Goal: Find specific page/section: Find specific page/section

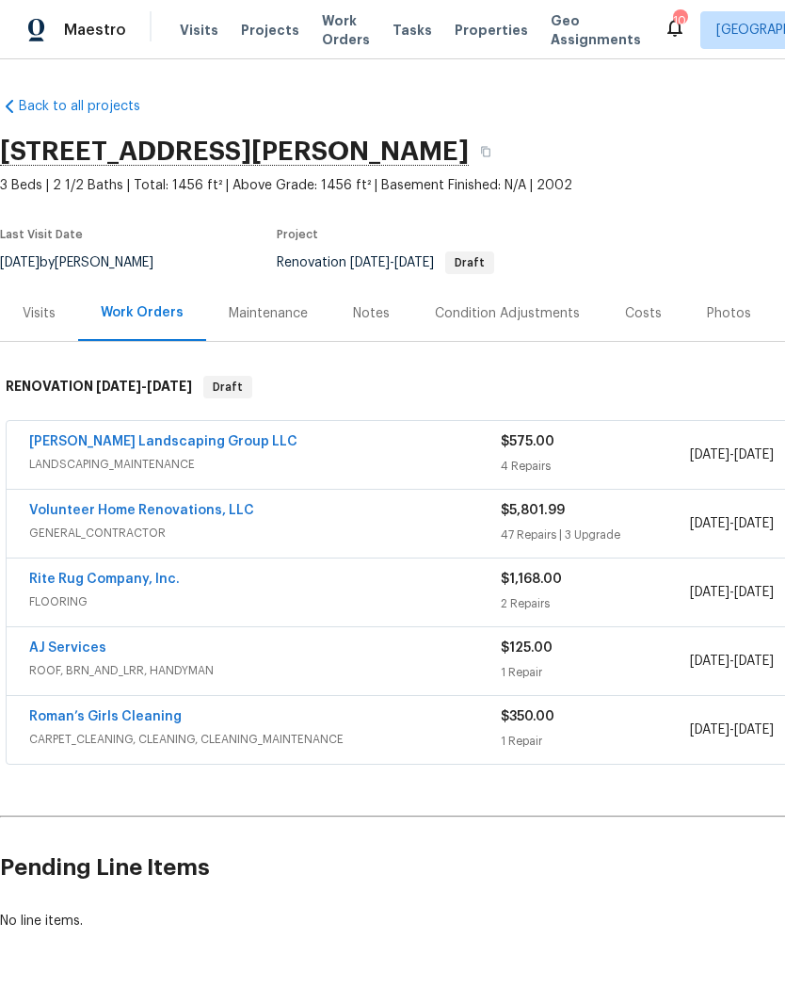
click at [199, 513] on link "Volunteer Home Renovations, LLC" at bounding box center [141, 510] width 225 height 13
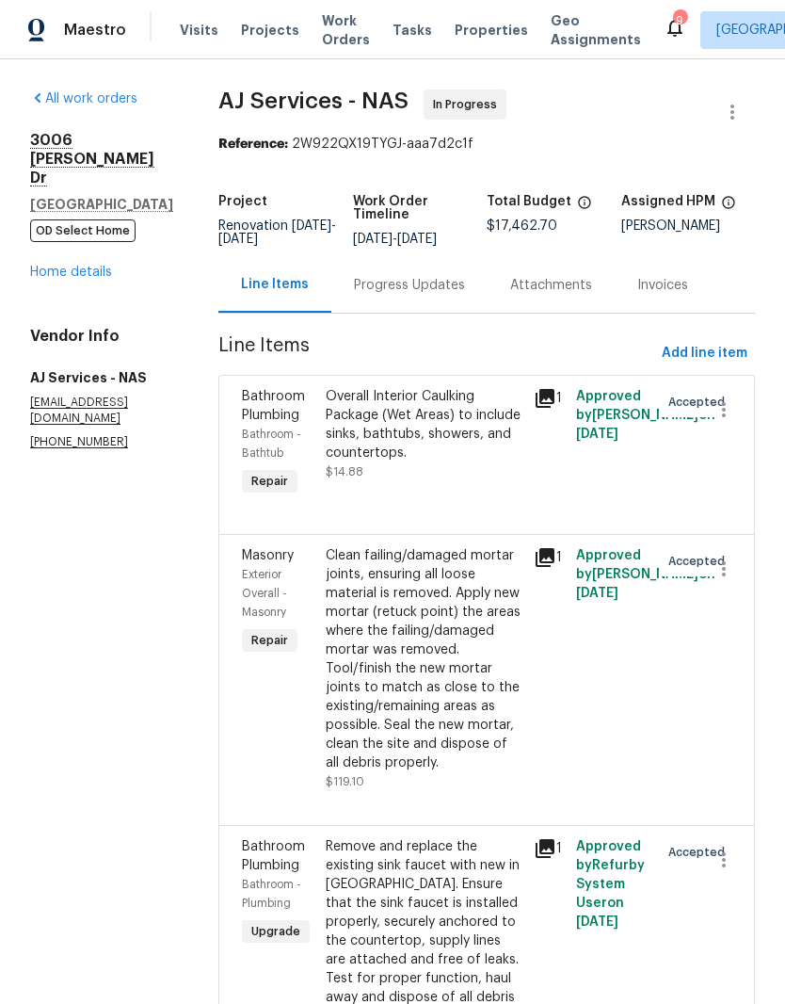
scroll to position [-59, 0]
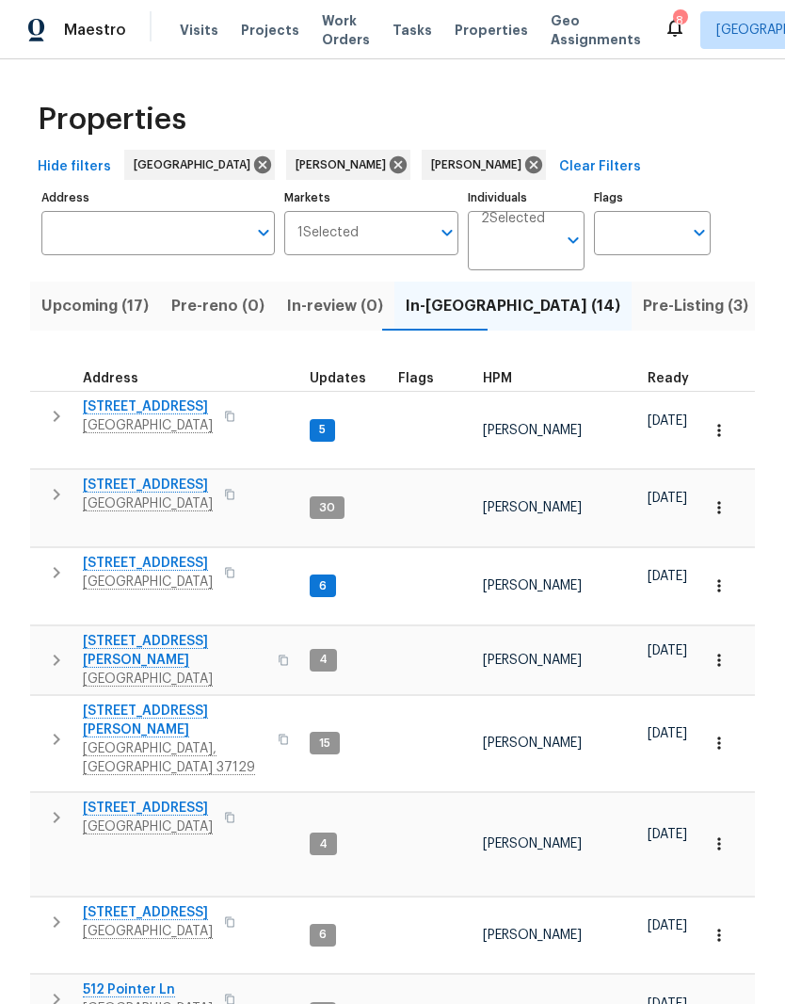
click at [154, 632] on span "705 Watson Ct" at bounding box center [175, 651] width 184 height 38
click at [435, 309] on span "In-reno (14)" at bounding box center [513, 306] width 215 height 26
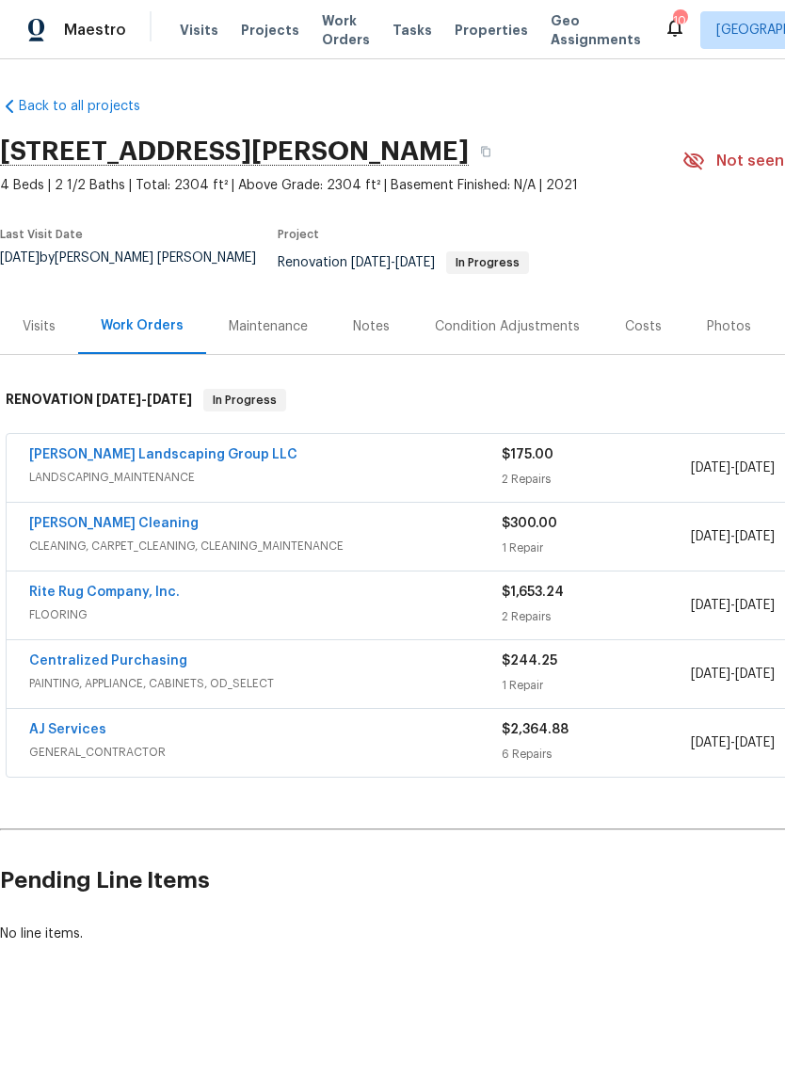
click at [205, 448] on link "Sandoval Landscaping Group LLC" at bounding box center [163, 454] width 268 height 13
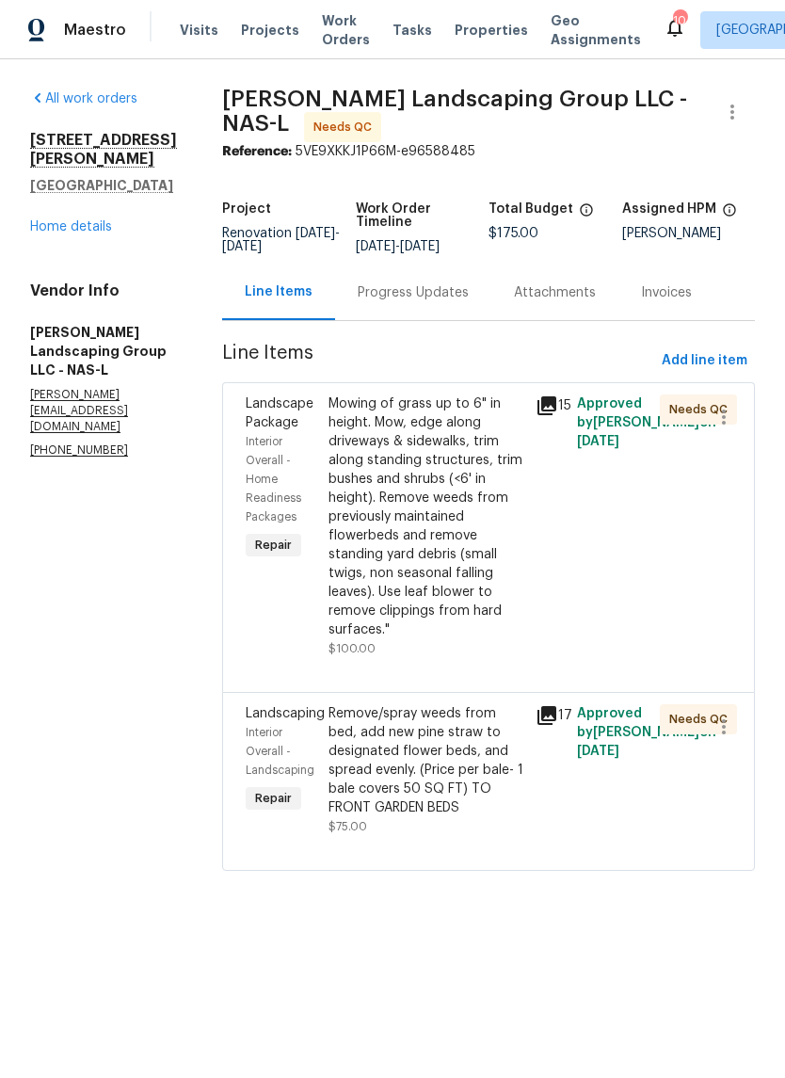
click at [469, 745] on div "Remove/spray weeds from bed, add new pine straw to designated flower beds, and …" at bounding box center [427, 760] width 196 height 113
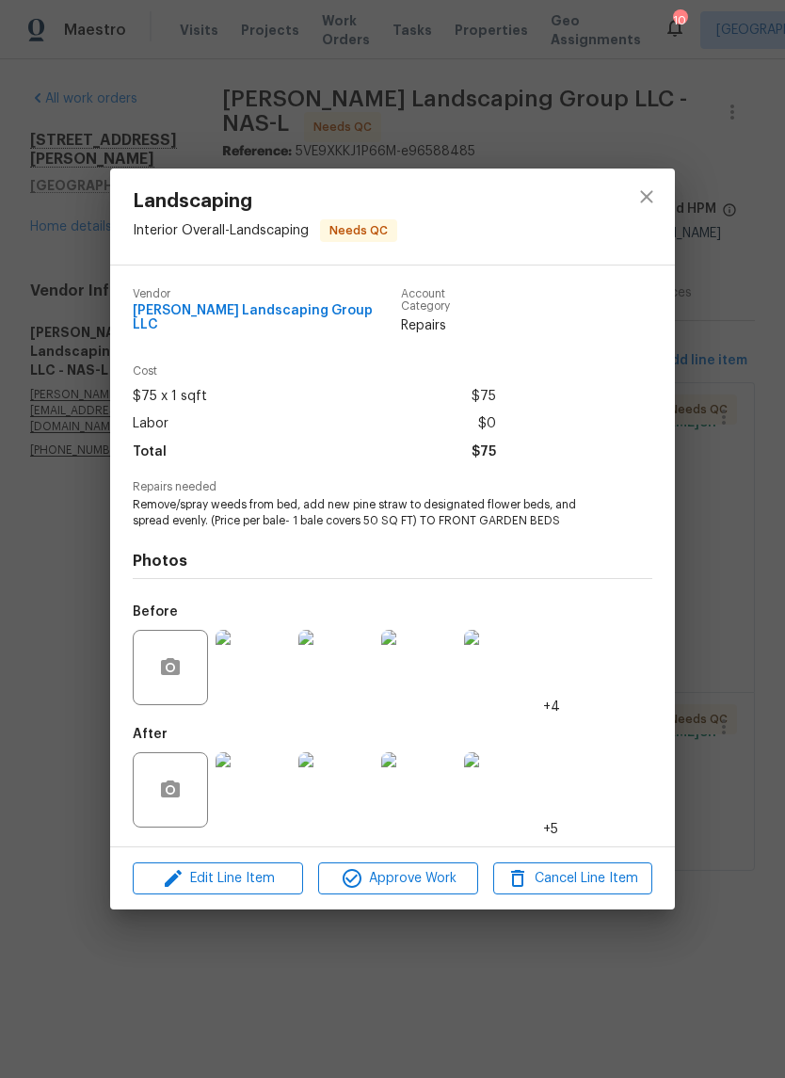
click at [275, 674] on img at bounding box center [253, 667] width 75 height 75
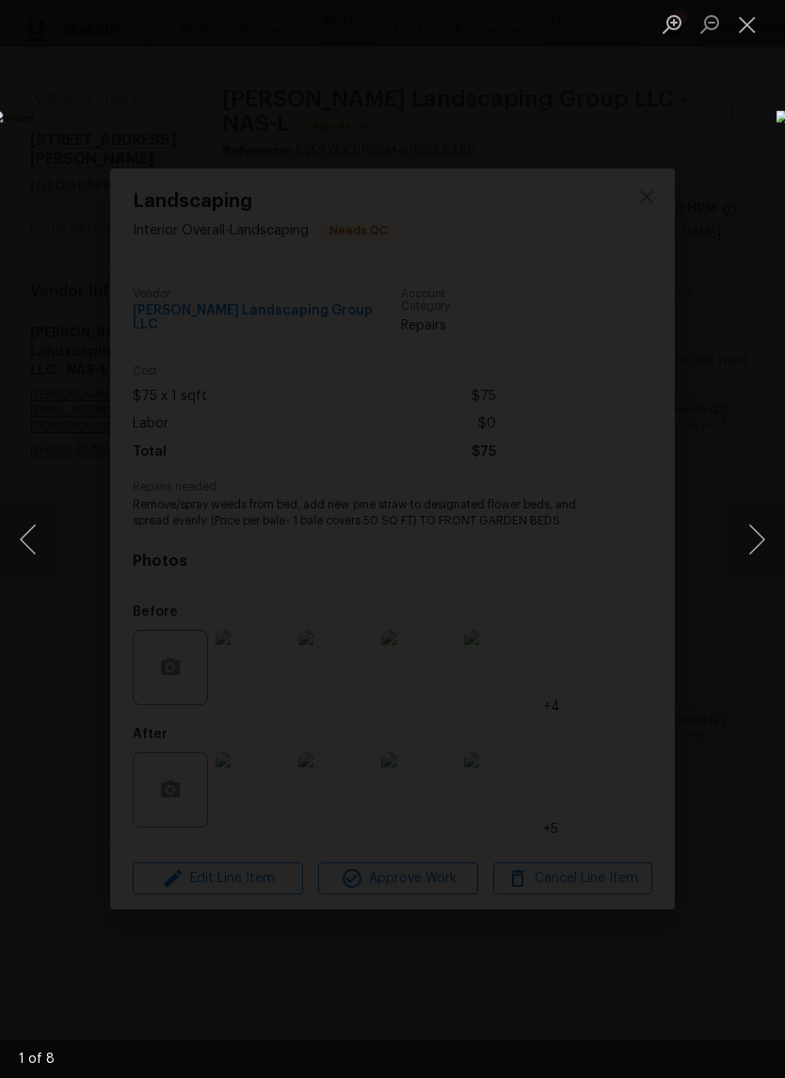
click at [753, 554] on button "Next image" at bounding box center [757, 539] width 57 height 75
click at [759, 538] on button "Next image" at bounding box center [757, 539] width 57 height 75
click at [755, 540] on button "Next image" at bounding box center [757, 539] width 57 height 75
click at [753, 539] on button "Next image" at bounding box center [757, 539] width 57 height 75
click at [752, 537] on button "Next image" at bounding box center [757, 539] width 57 height 75
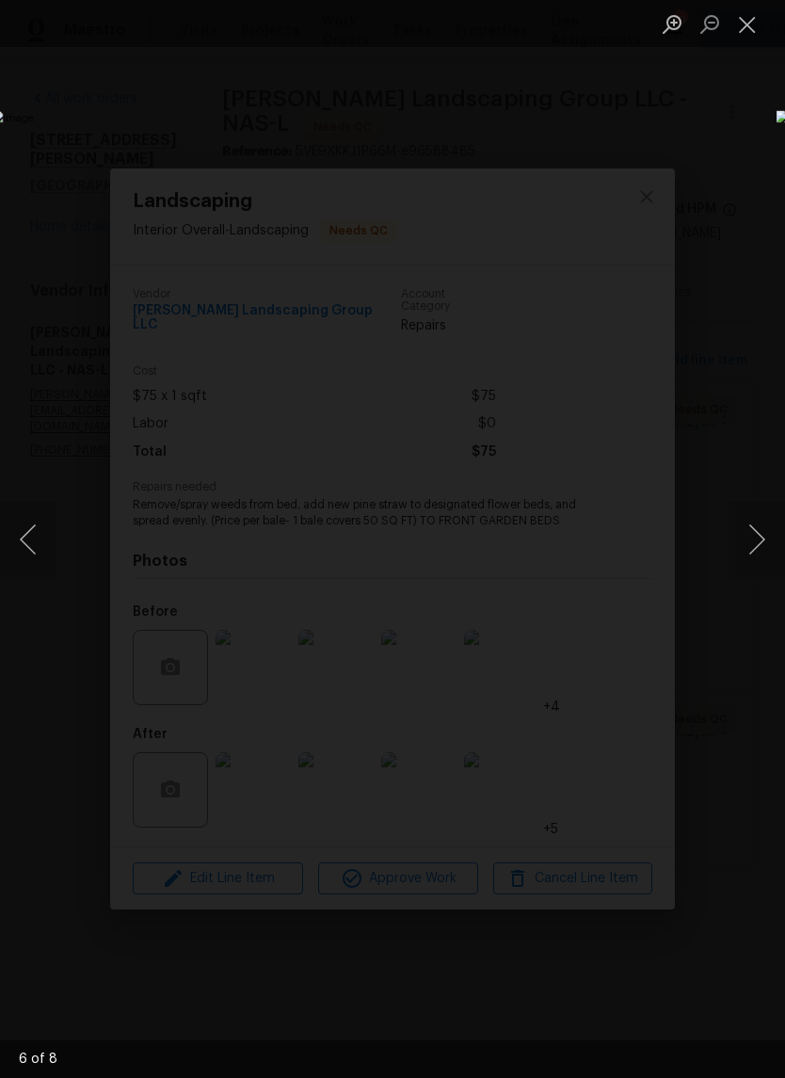
click at [754, 28] on button "Close lightbox" at bounding box center [748, 24] width 38 height 33
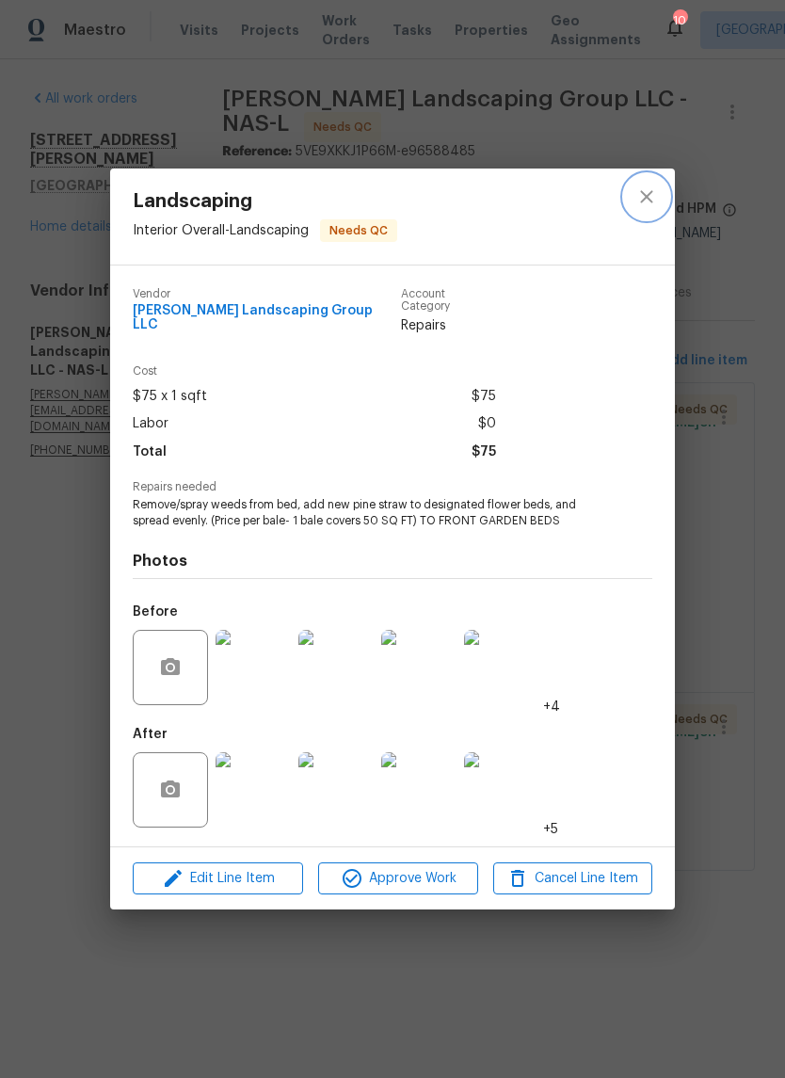
click at [649, 202] on icon "close" at bounding box center [646, 196] width 12 height 12
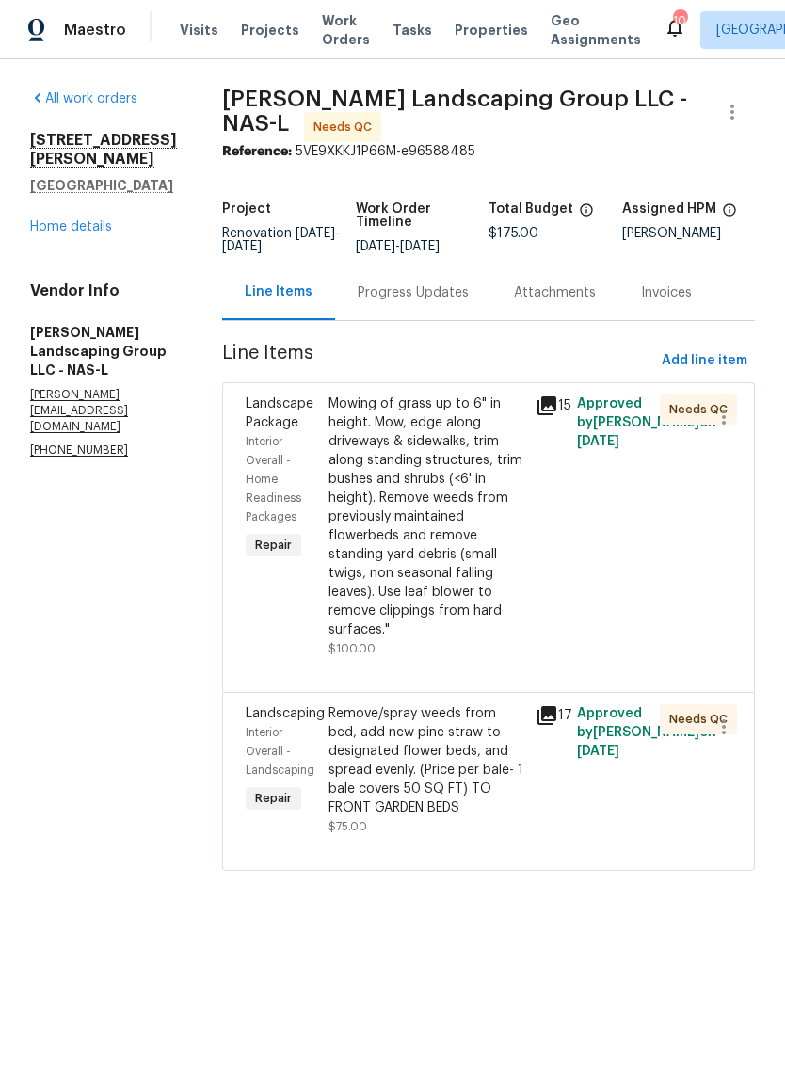
click at [486, 429] on div "Mowing of grass up to 6" in height. Mow, edge along driveways & sidewalks, trim…" at bounding box center [427, 517] width 196 height 245
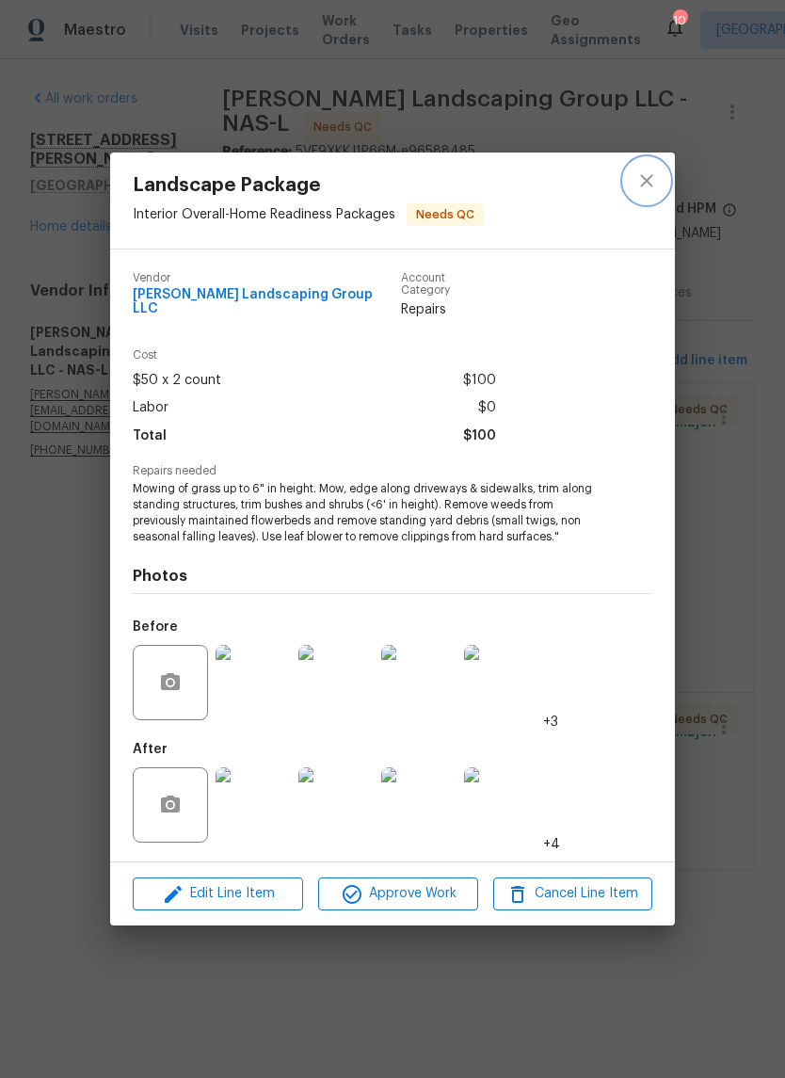
click at [651, 192] on icon "close" at bounding box center [647, 181] width 23 height 23
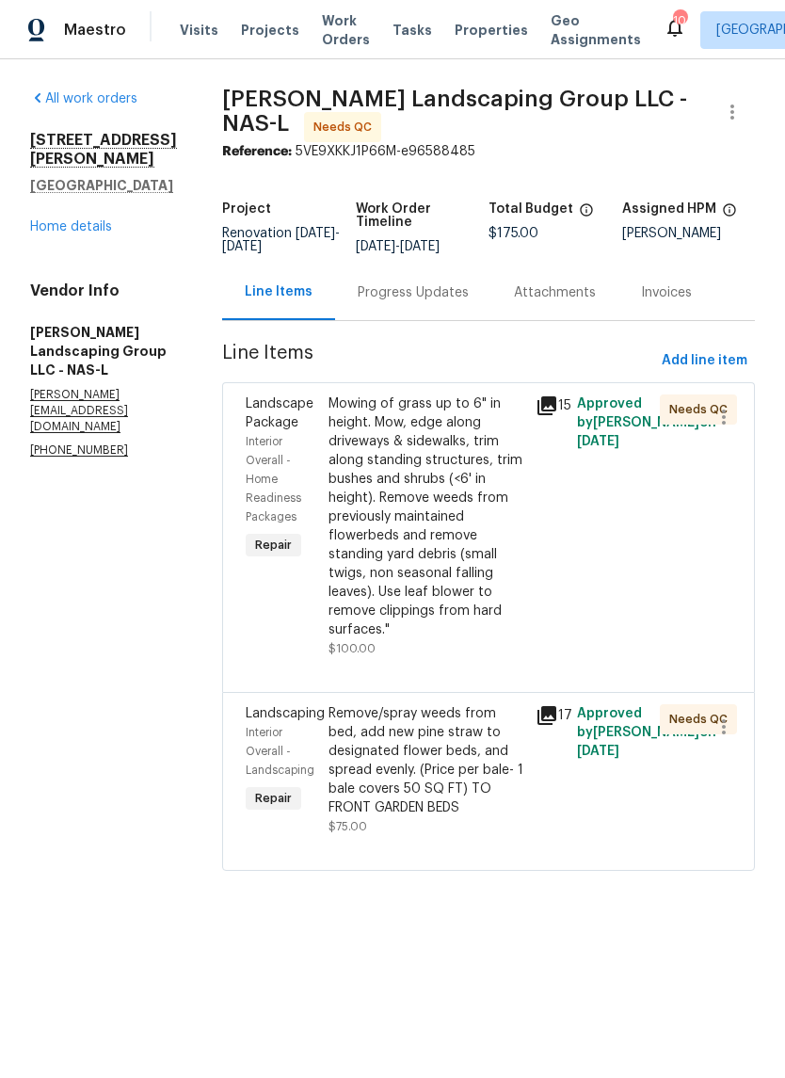
click at [99, 220] on link "Home details" at bounding box center [71, 226] width 82 height 13
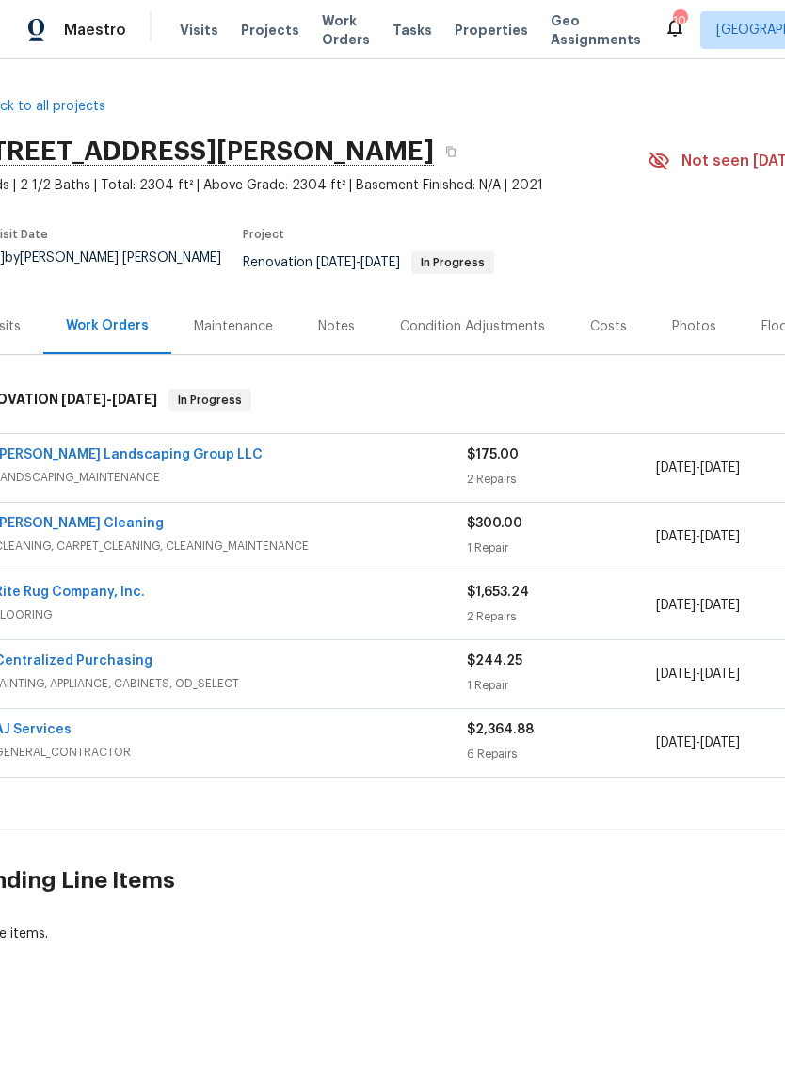
scroll to position [0, 36]
click at [64, 723] on link "AJ Services" at bounding box center [31, 729] width 77 height 13
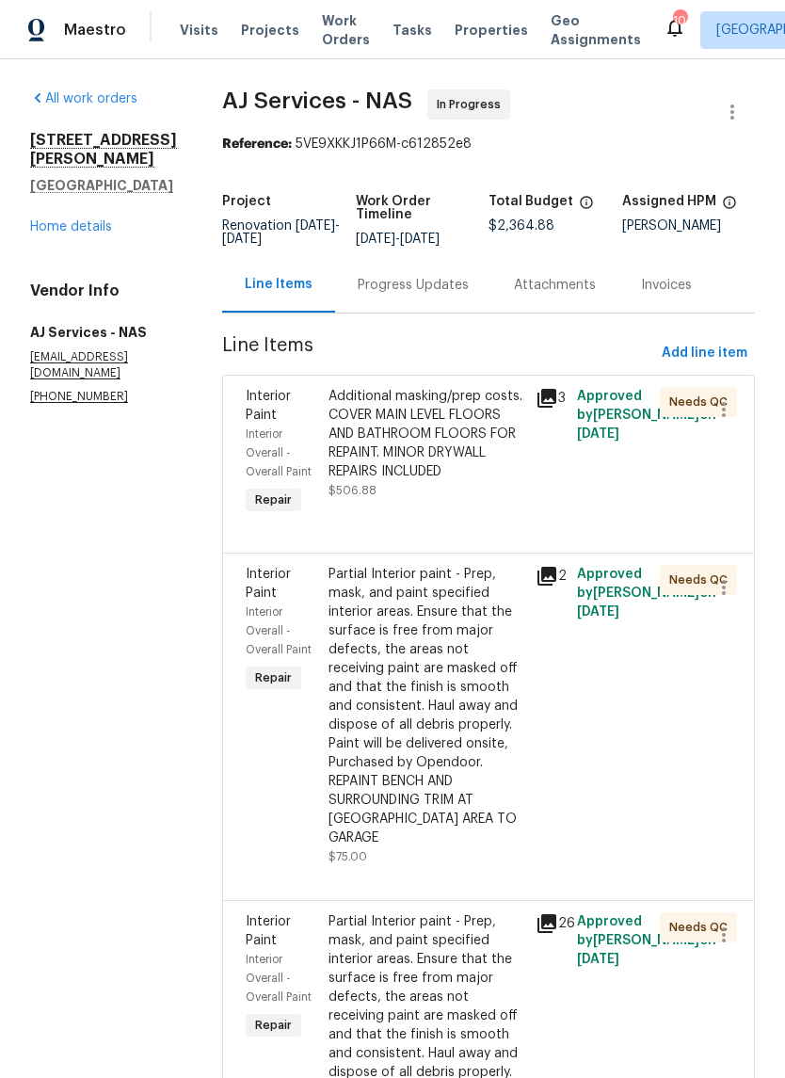
click at [482, 417] on div "Additional masking/prep costs. COVER MAIN LEVEL FLOORS AND BATHROOM FLOORS FOR …" at bounding box center [427, 434] width 196 height 94
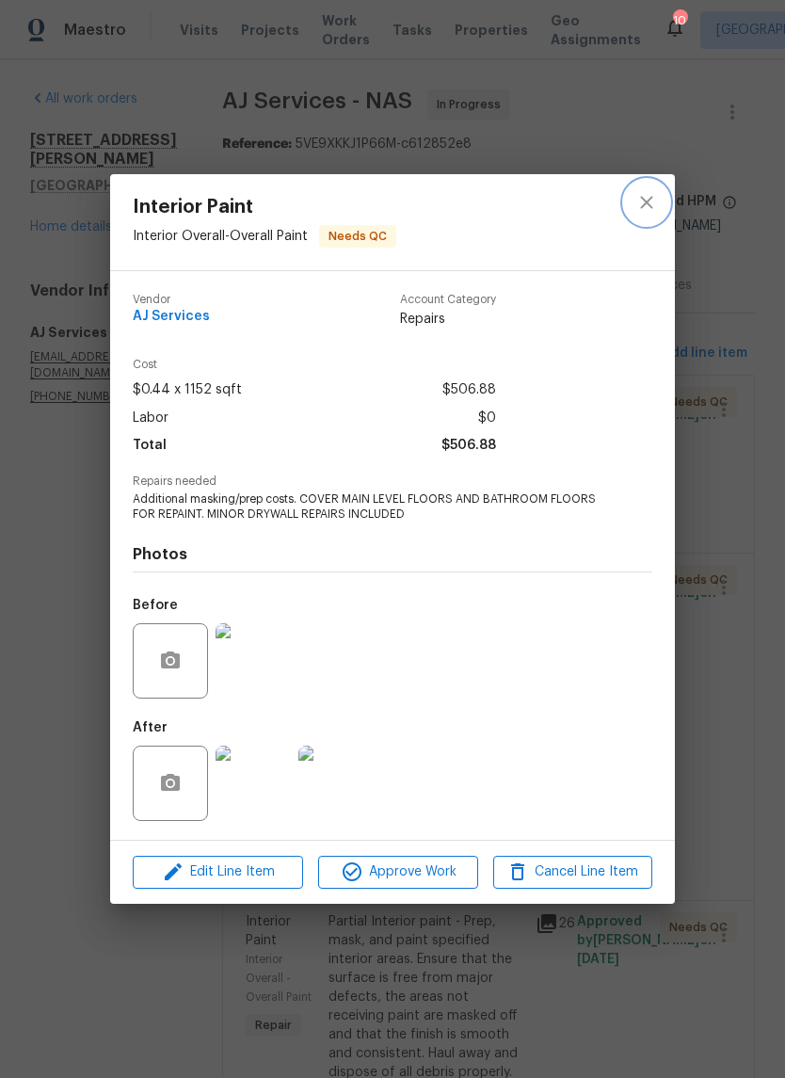
click at [644, 208] on icon "close" at bounding box center [647, 202] width 23 height 23
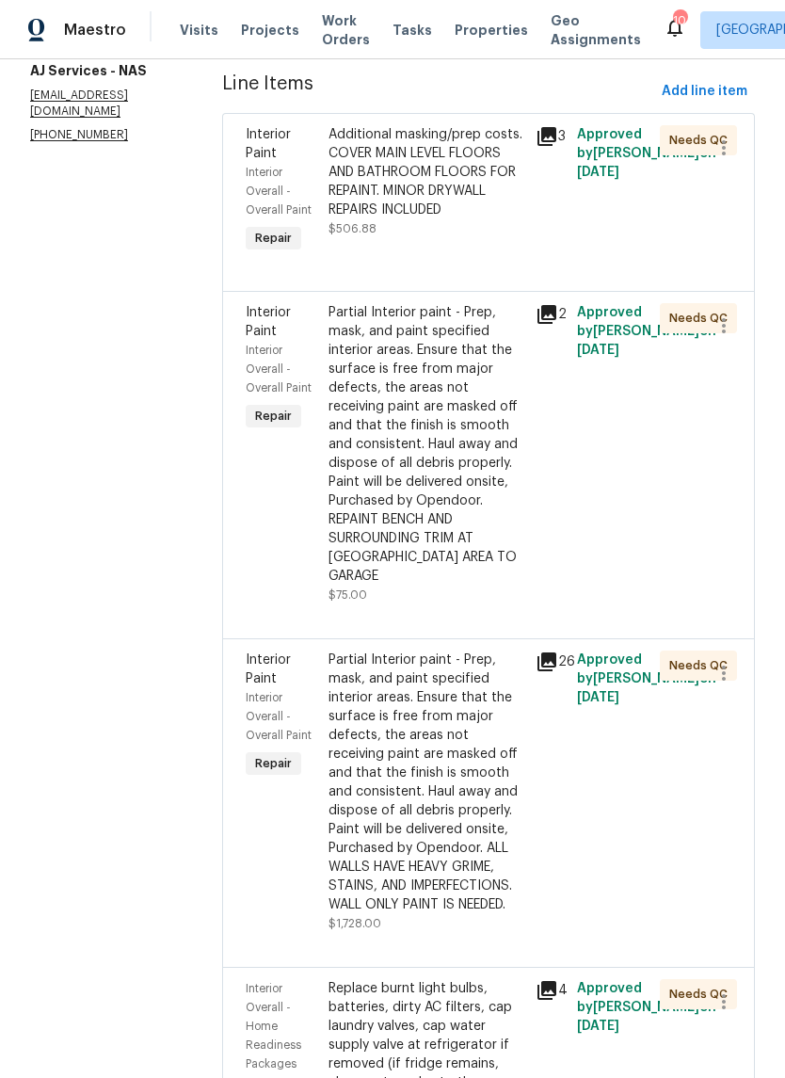
scroll to position [275, 0]
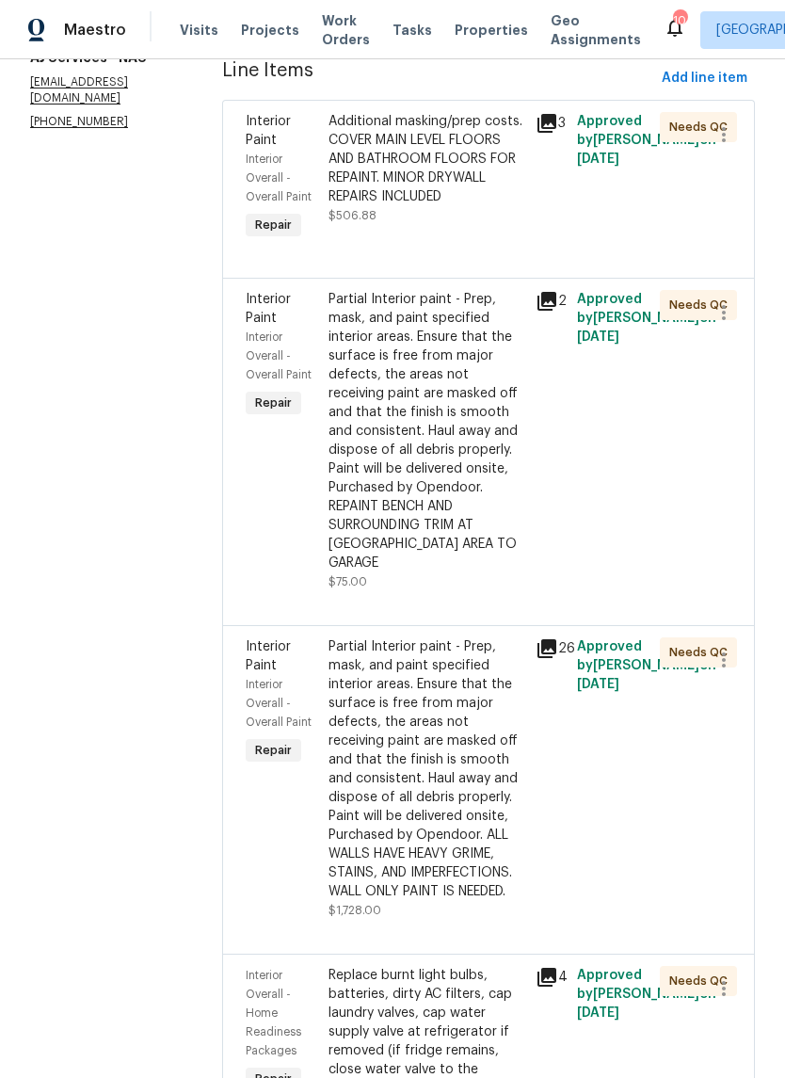
click at [483, 318] on div "Partial Interior paint - Prep, mask, and paint specified interior areas. Ensure…" at bounding box center [427, 431] width 196 height 283
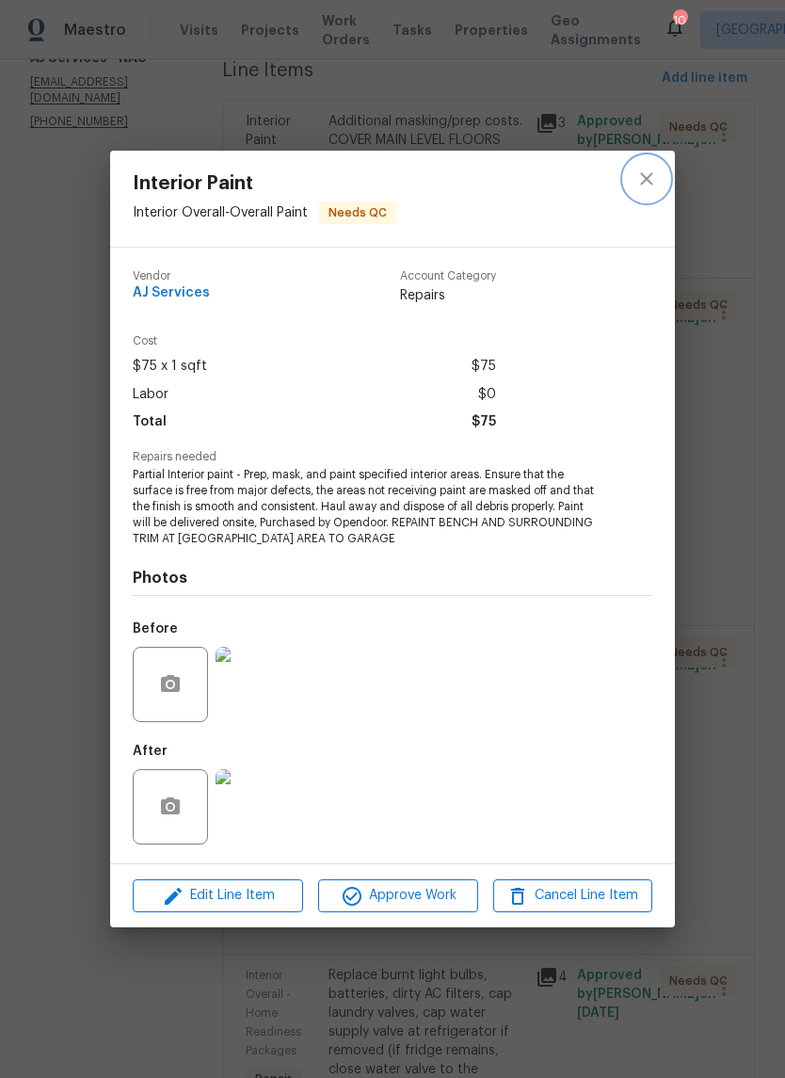
click at [645, 185] on icon "close" at bounding box center [647, 179] width 23 height 23
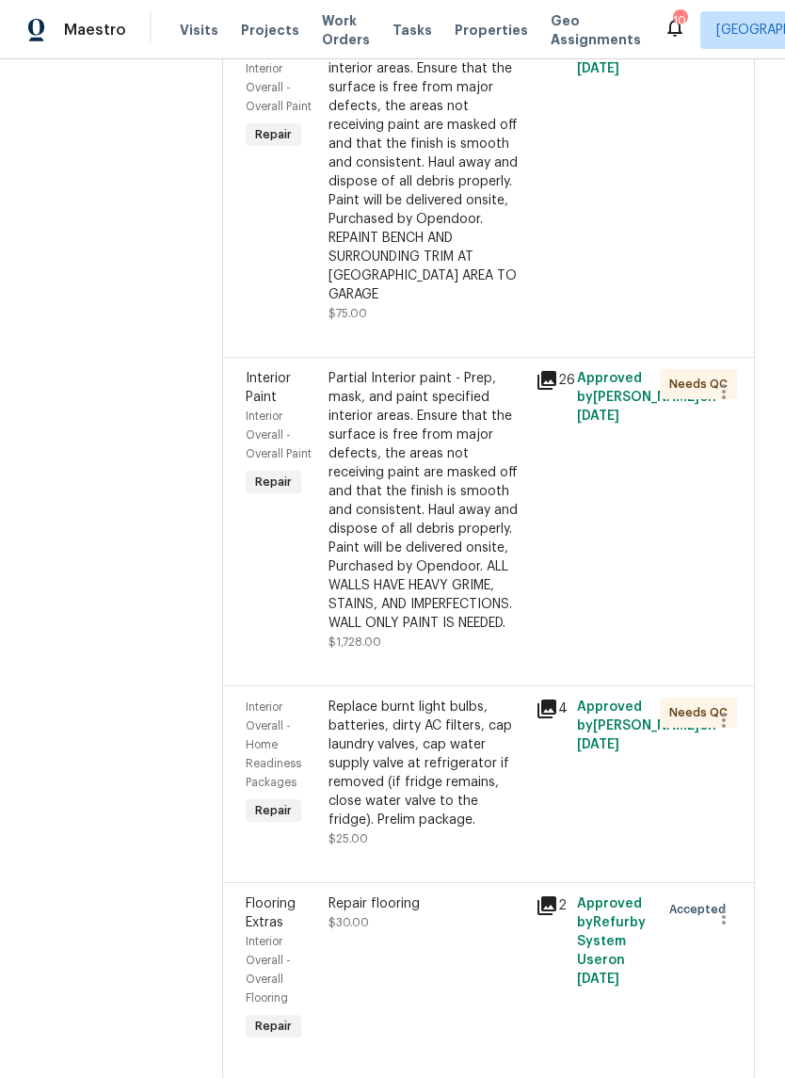
scroll to position [542, 0]
click at [477, 383] on div "Partial Interior paint - Prep, mask, and paint specified interior areas. Ensure…" at bounding box center [427, 502] width 196 height 264
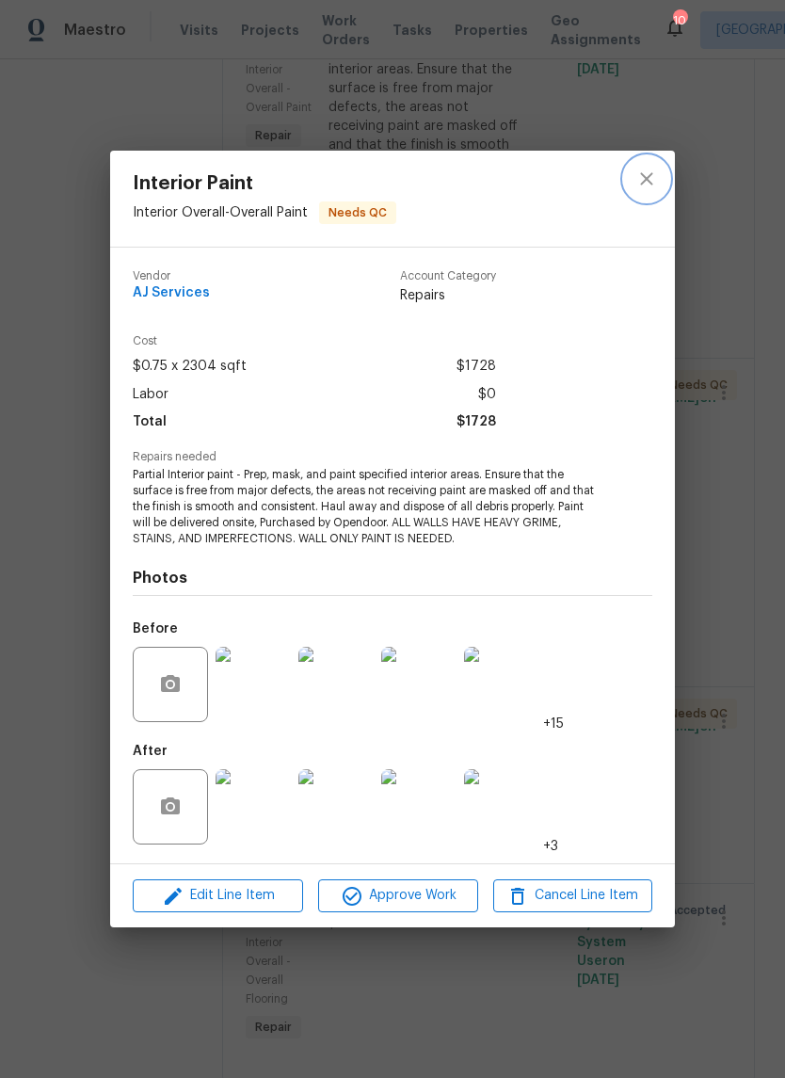
click at [651, 190] on button "close" at bounding box center [646, 178] width 45 height 45
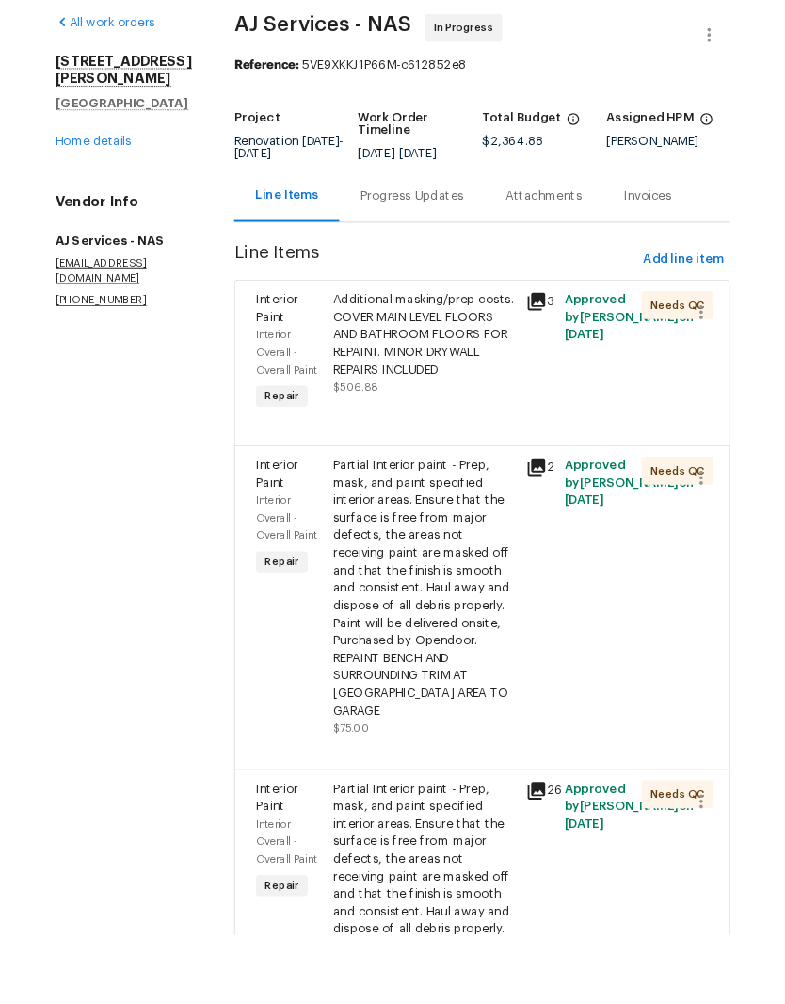
scroll to position [77, 0]
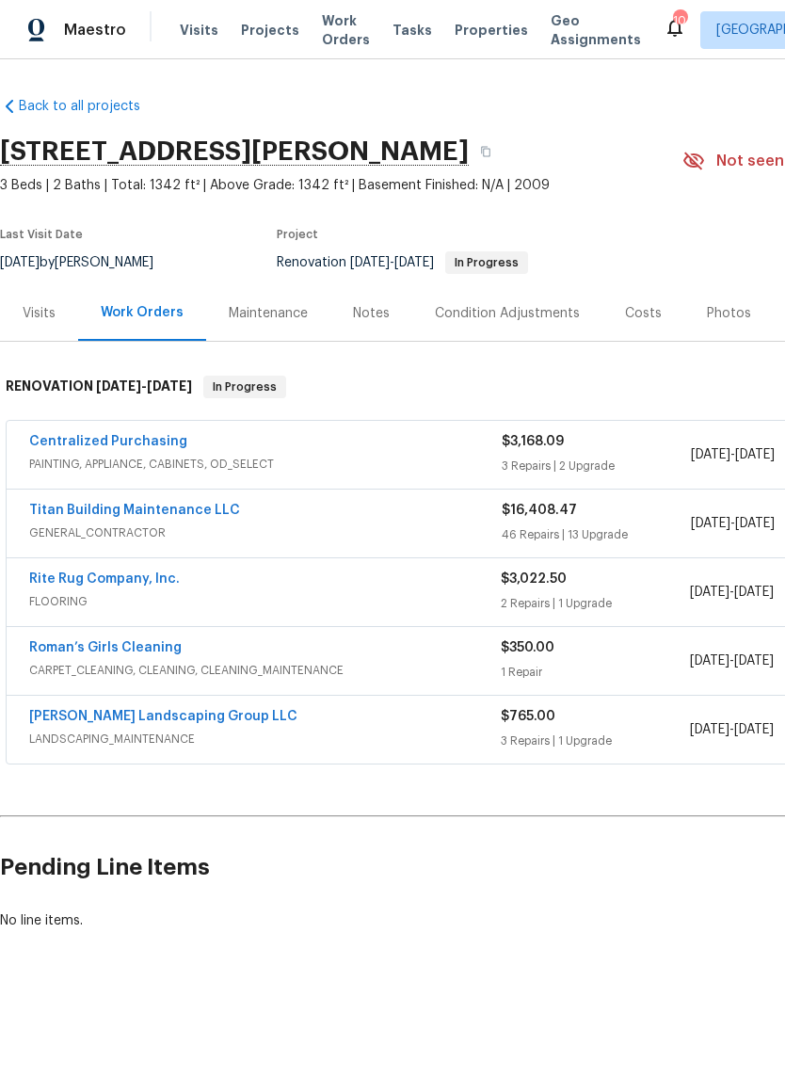
click at [188, 516] on link "Titan Building Maintenance LLC" at bounding box center [134, 510] width 211 height 13
